Goal: Task Accomplishment & Management: Manage account settings

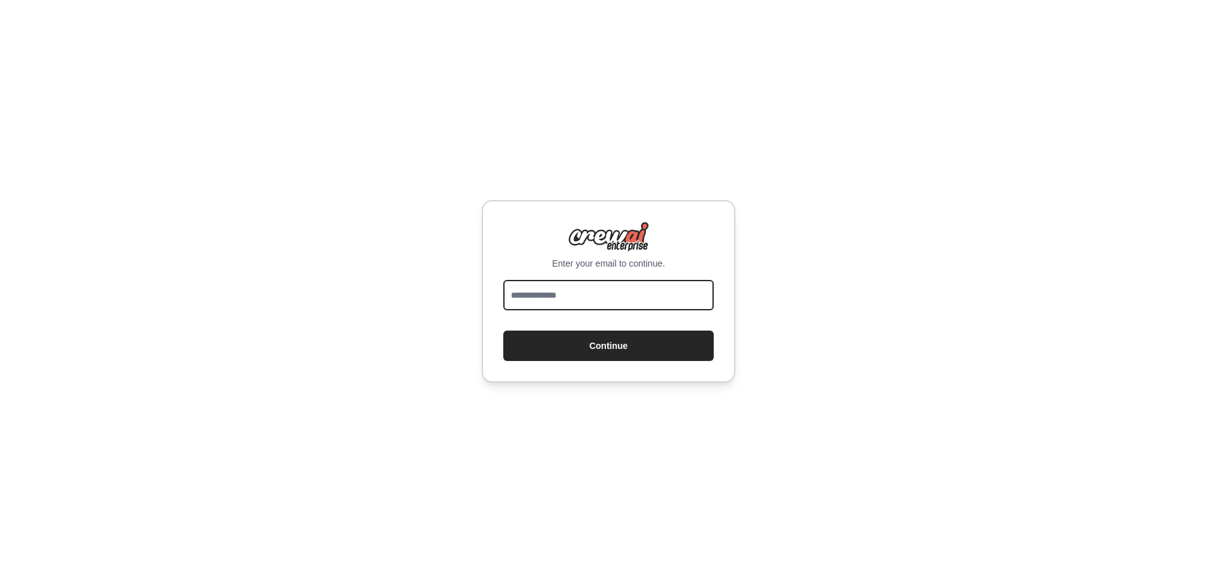
click at [549, 296] on input "email" at bounding box center [608, 295] width 210 height 30
type input "**********"
click at [503, 331] on button "Continue" at bounding box center [608, 346] width 210 height 30
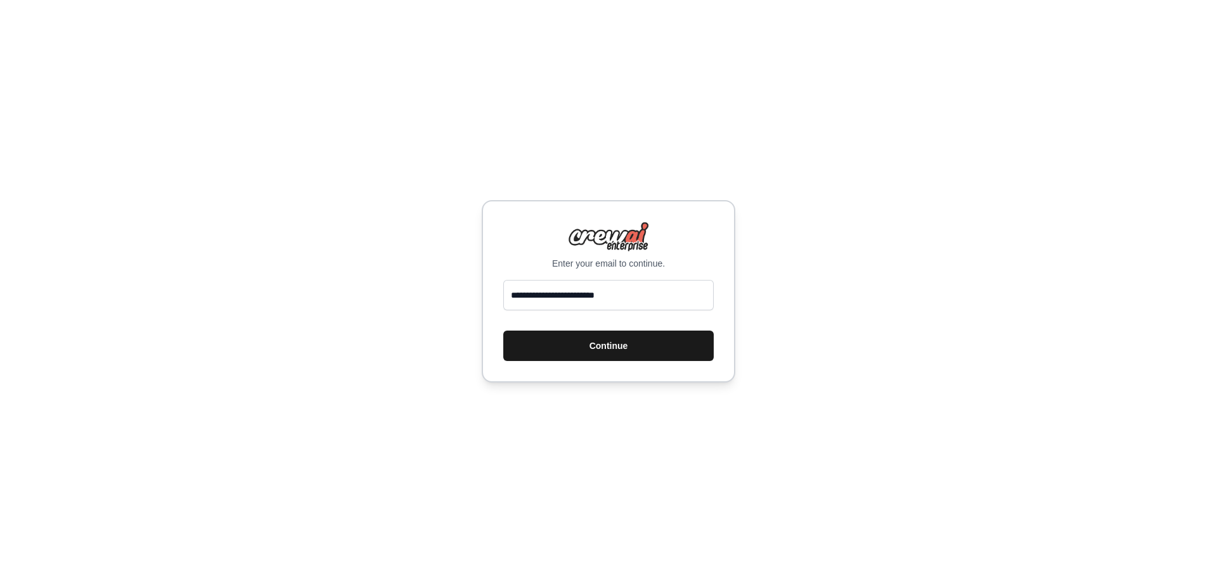
click at [591, 349] on button "Continue" at bounding box center [608, 346] width 210 height 30
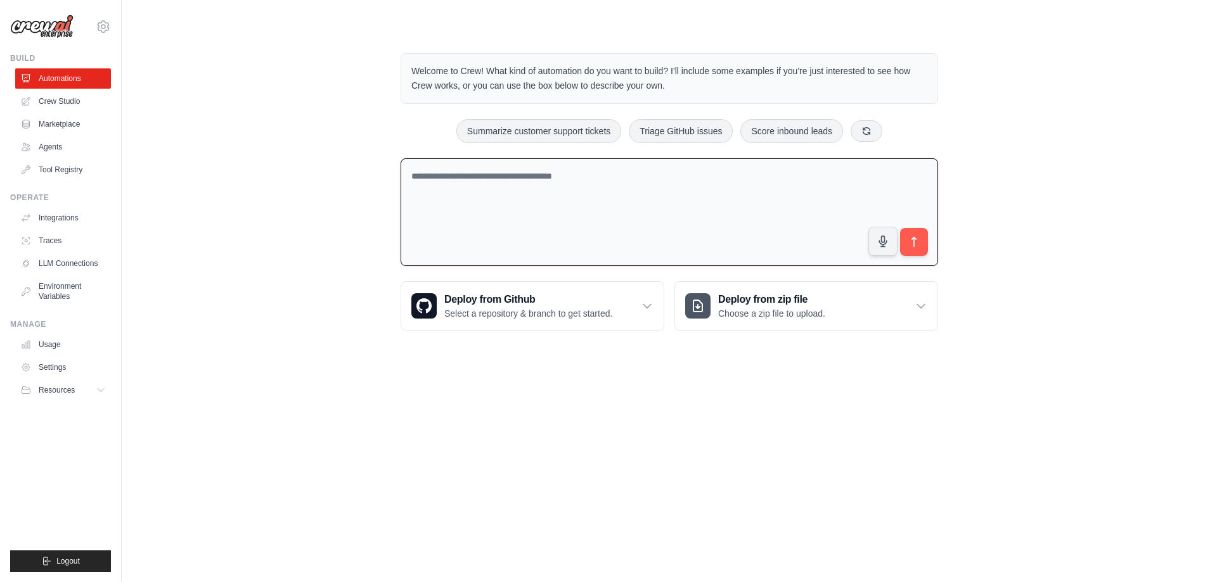
click at [620, 196] on textarea at bounding box center [668, 212] width 537 height 108
type textarea "**********"
click at [914, 246] on icon "submit" at bounding box center [913, 242] width 13 height 13
click at [56, 97] on link "Crew Studio" at bounding box center [64, 101] width 96 height 20
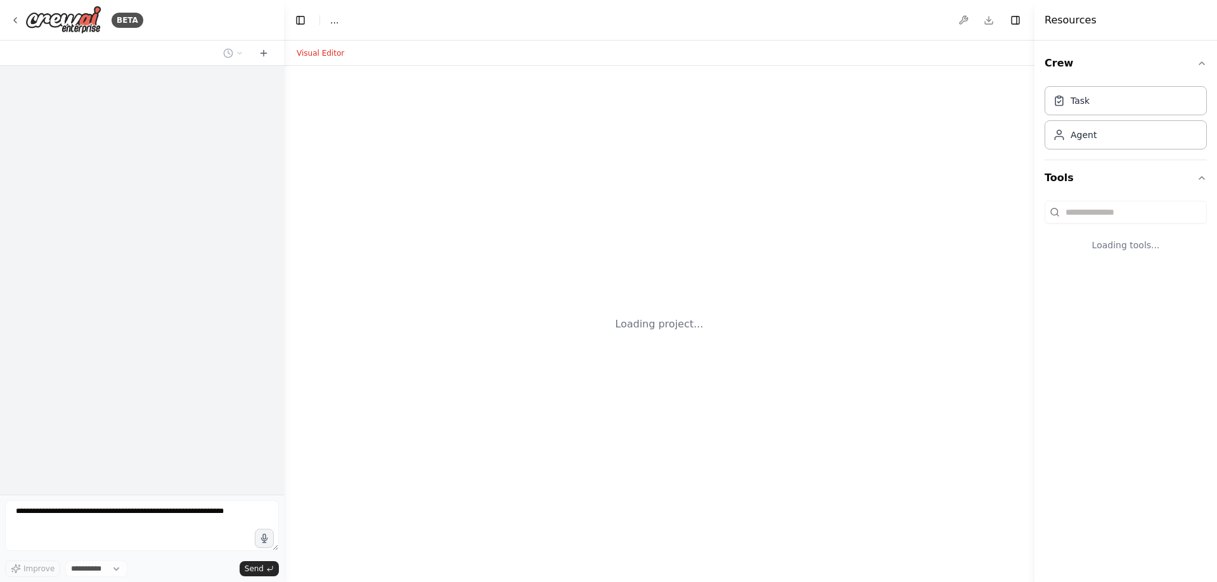
select select "****"
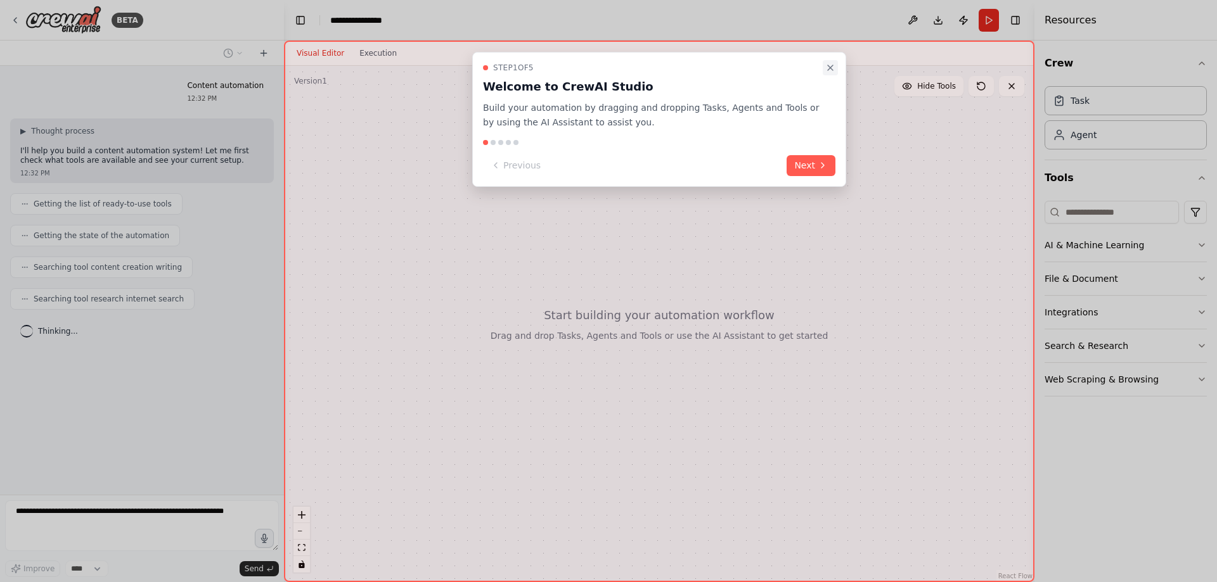
click at [828, 65] on icon "Close walkthrough" at bounding box center [830, 68] width 10 height 10
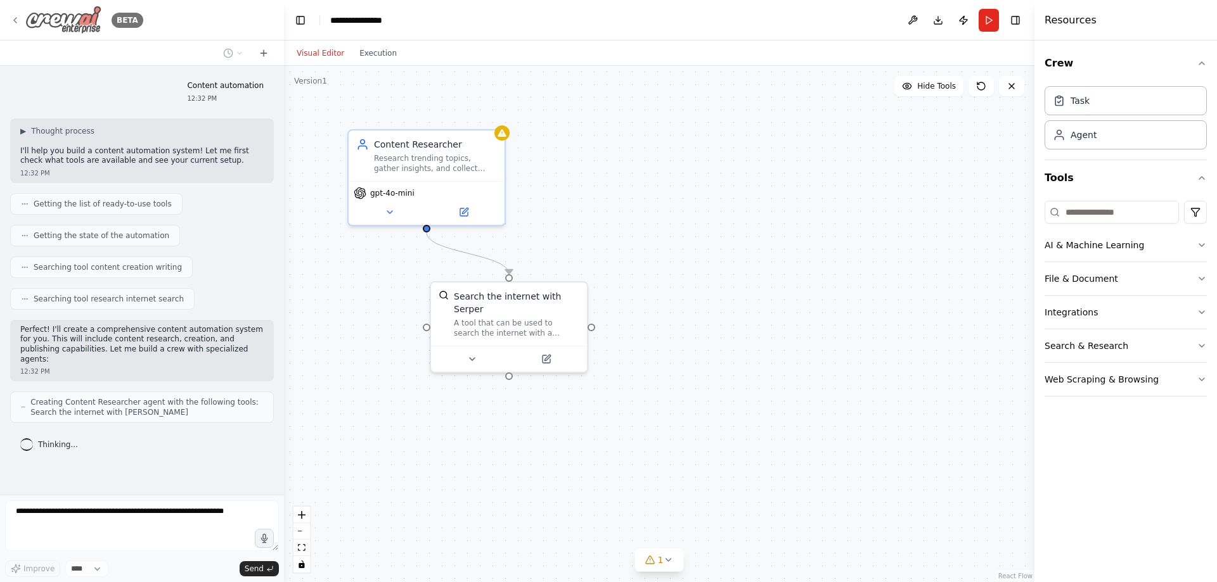
click at [60, 18] on img at bounding box center [63, 20] width 76 height 29
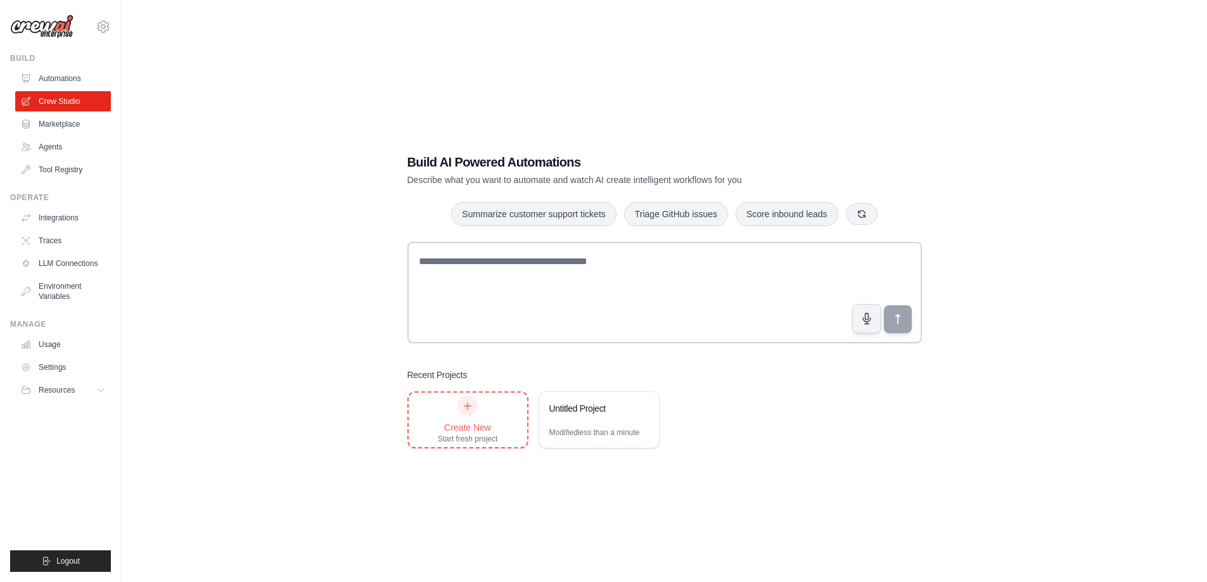
scroll to position [25, 0]
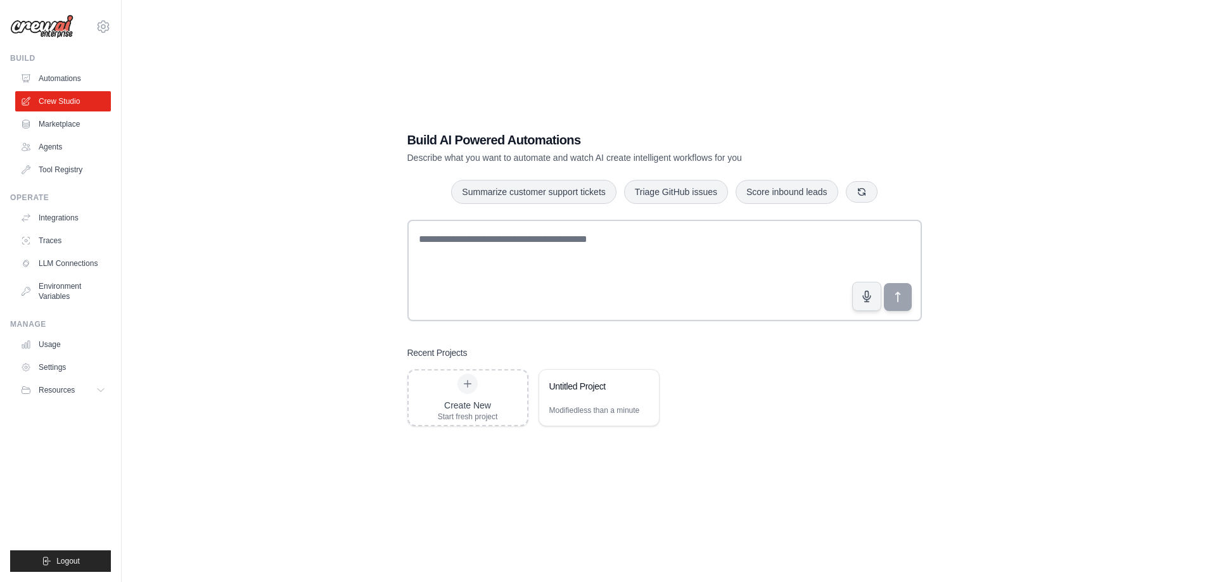
drag, startPoint x: 490, startPoint y: 391, endPoint x: 502, endPoint y: 359, distance: 34.5
click at [502, 359] on div "Recent Projects Create New Start fresh project Untitled Project Modified less t…" at bounding box center [664, 387] width 514 height 80
click at [60, 214] on link "Integrations" at bounding box center [64, 218] width 96 height 20
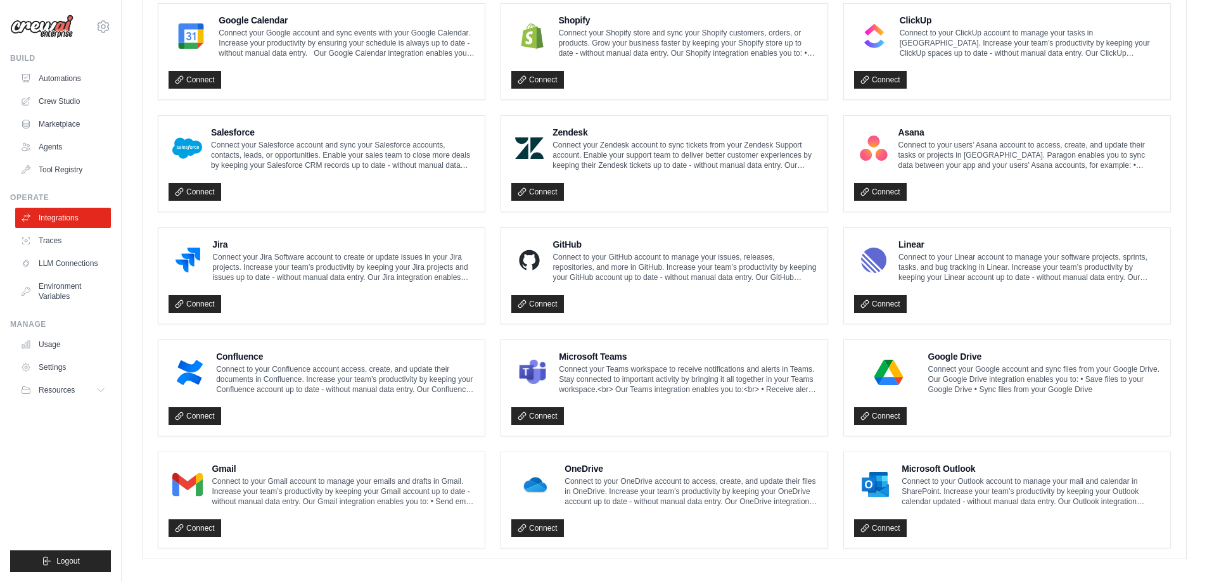
scroll to position [610, 0]
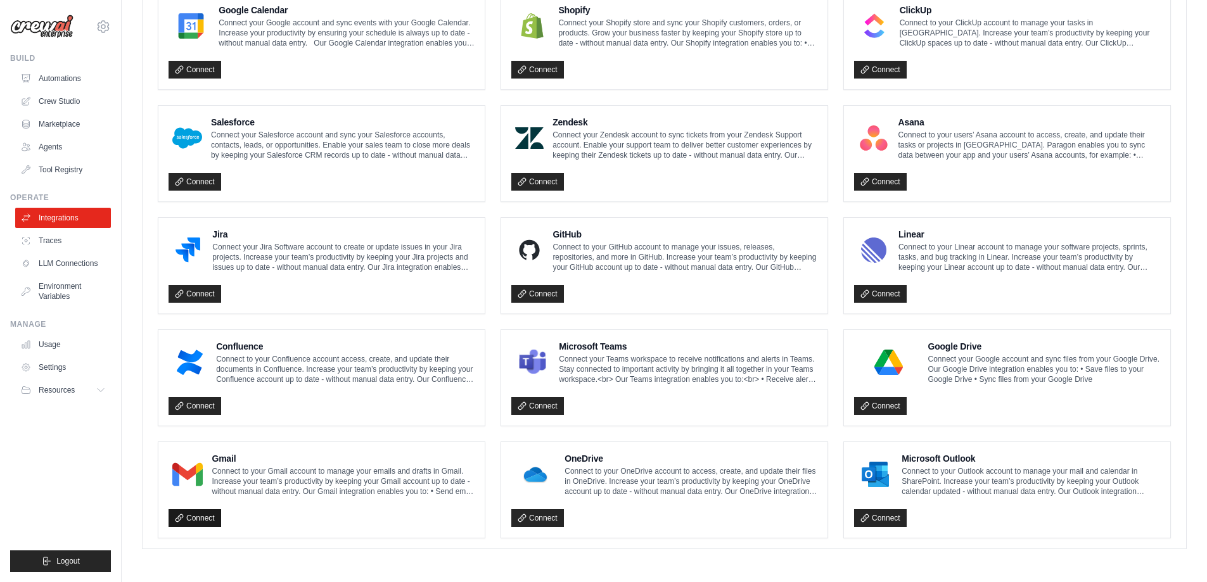
click at [193, 518] on link "Connect" at bounding box center [195, 518] width 53 height 18
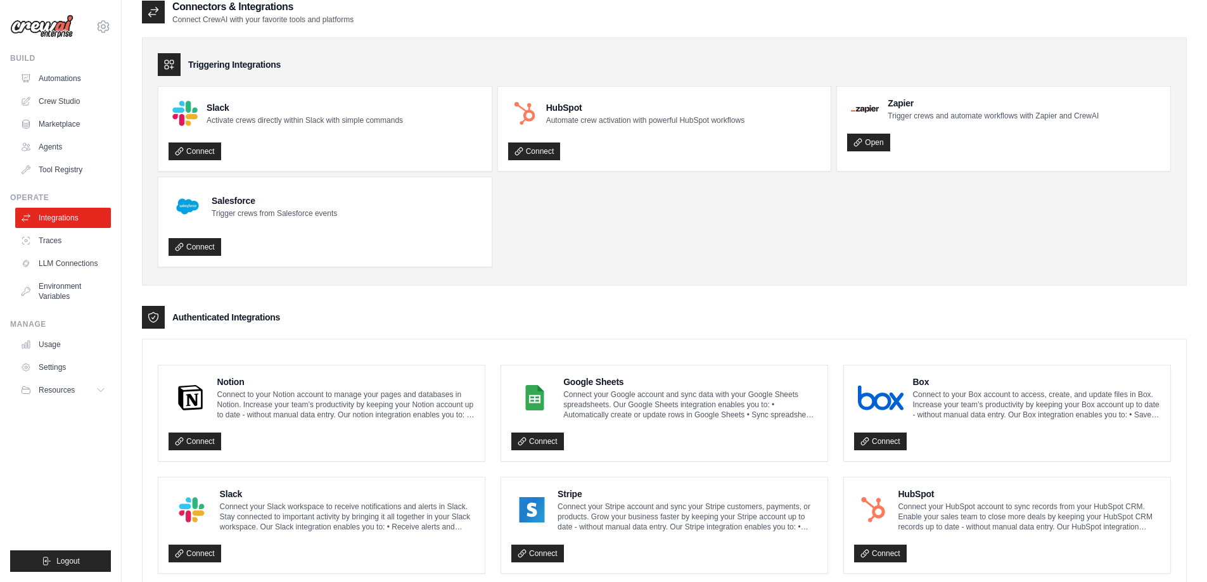
scroll to position [0, 0]
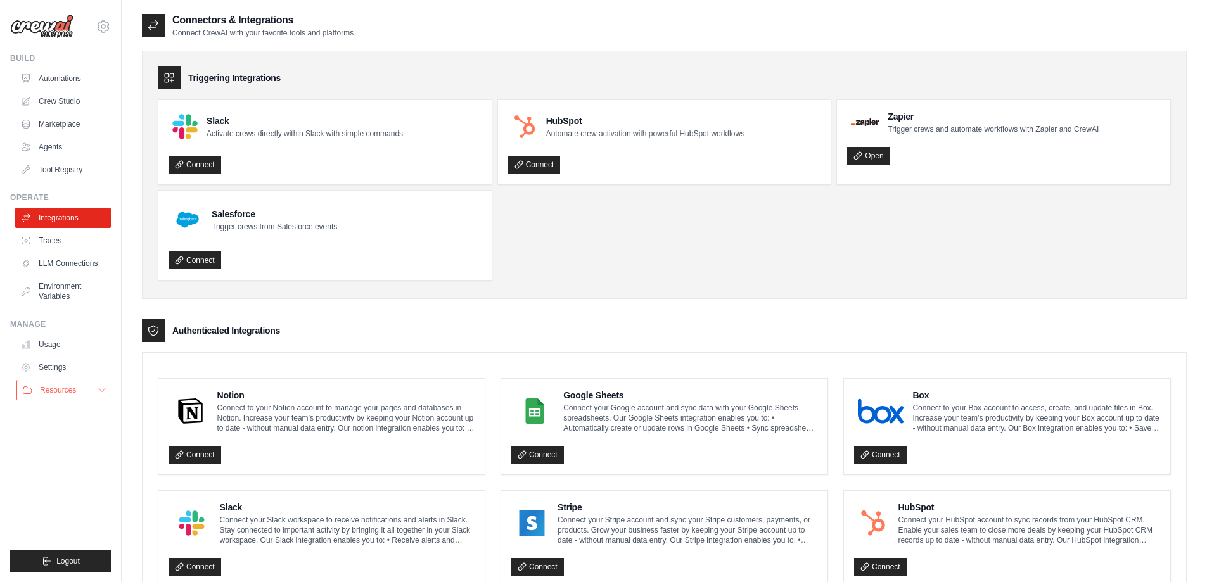
click at [105, 388] on icon at bounding box center [102, 390] width 10 height 10
click at [104, 29] on icon at bounding box center [103, 26] width 15 height 15
click at [82, 469] on ul "Build Automations Crew Studio Marketplace Agents" at bounding box center [60, 312] width 101 height 519
click at [61, 561] on span "Logout" at bounding box center [67, 561] width 23 height 10
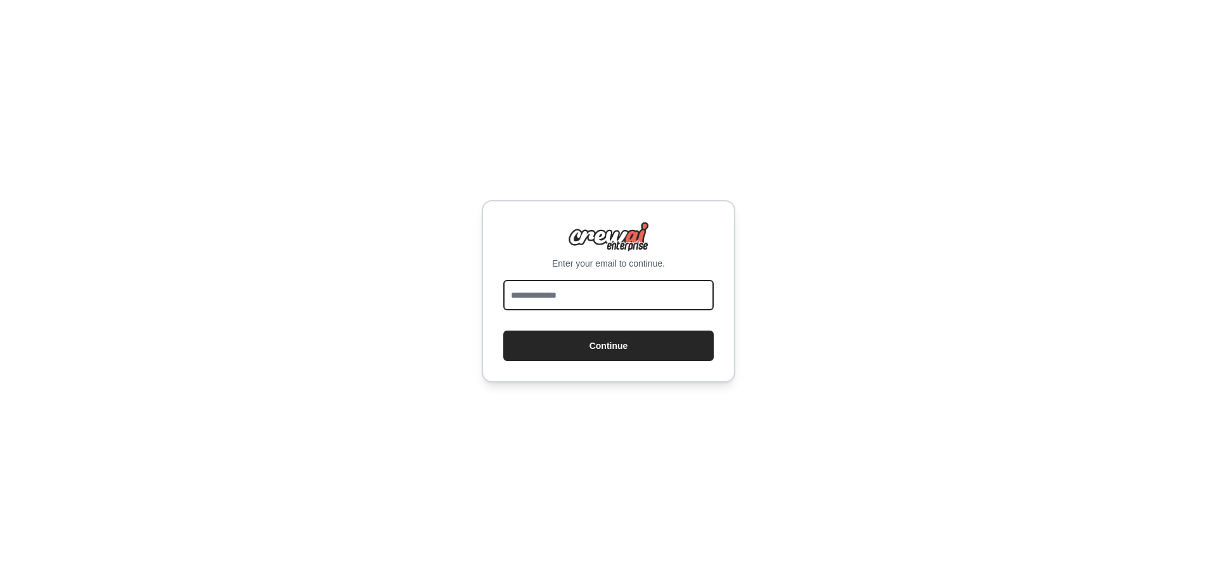
click at [617, 301] on input "email" at bounding box center [608, 295] width 210 height 30
type input "**********"
click at [503, 331] on button "Continue" at bounding box center [608, 346] width 210 height 30
